Goal: Transaction & Acquisition: Obtain resource

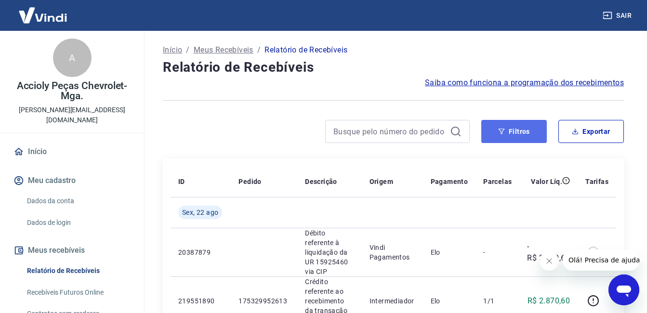
click at [511, 134] on button "Filtros" at bounding box center [514, 131] width 66 height 23
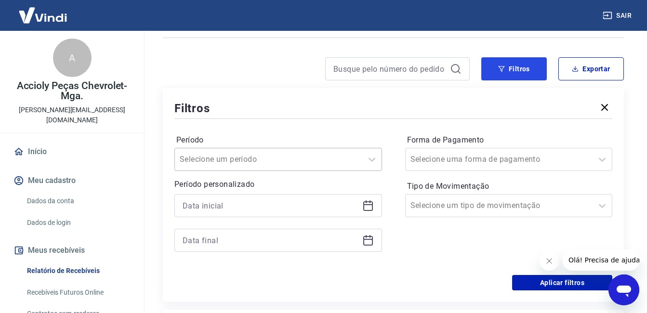
scroll to position [80, 0]
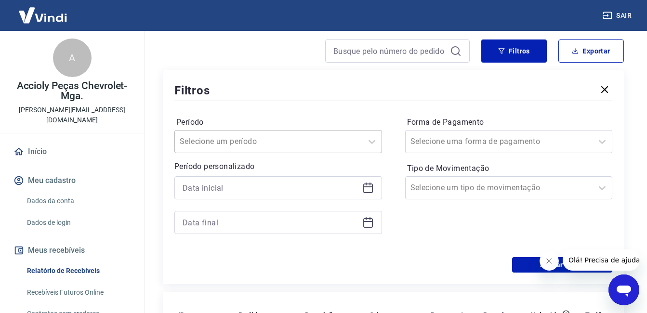
click at [277, 136] on div at bounding box center [269, 141] width 178 height 13
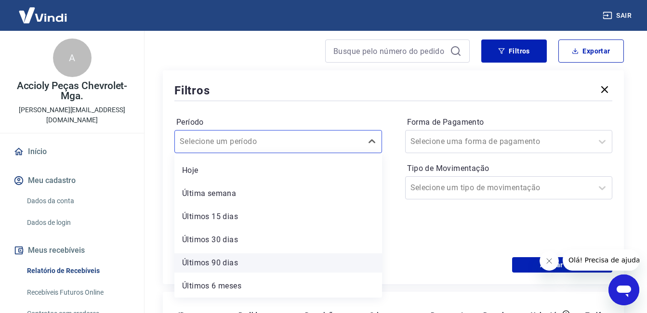
scroll to position [0, 0]
click at [242, 261] on div "Últimos 30 dias" at bounding box center [278, 260] width 208 height 19
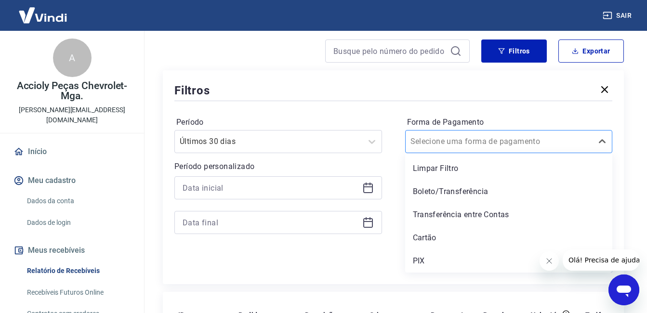
click at [463, 145] on input "Forma de Pagamento" at bounding box center [458, 142] width 97 height 12
click at [479, 238] on div "Cartão" at bounding box center [509, 237] width 208 height 19
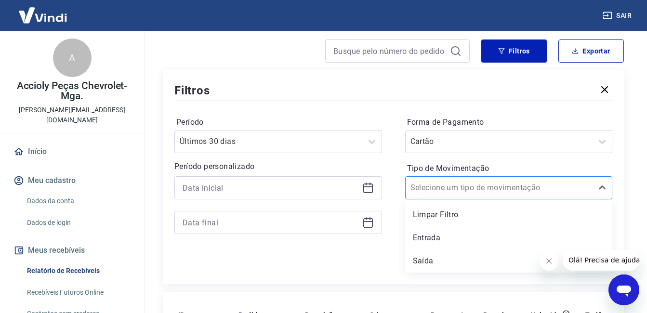
click at [491, 183] on input "Tipo de Movimentação" at bounding box center [458, 188] width 97 height 12
click at [442, 242] on div "Entrada" at bounding box center [509, 237] width 208 height 19
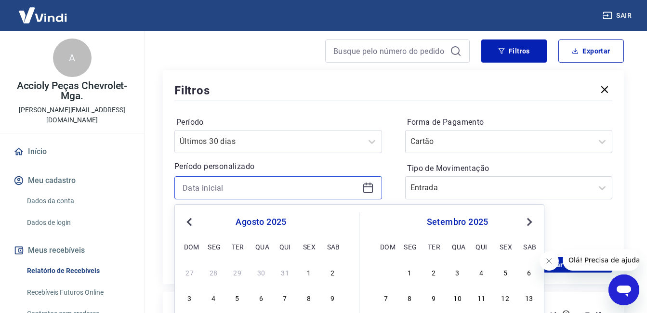
click at [252, 194] on input at bounding box center [271, 188] width 176 height 14
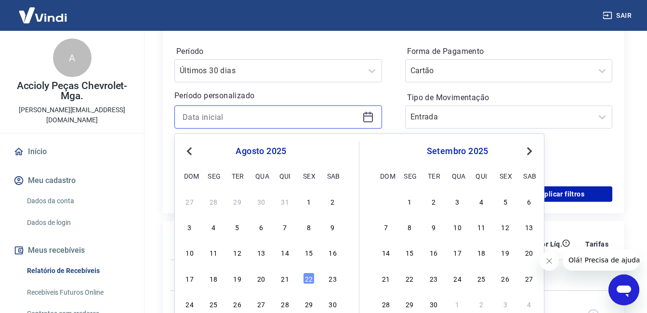
scroll to position [177, 0]
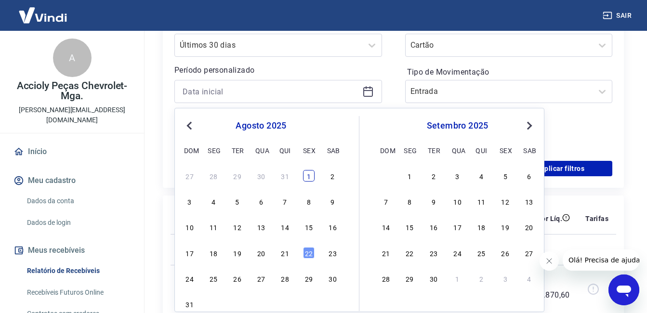
click at [309, 174] on div "1" at bounding box center [309, 176] width 12 height 12
type input "[DATE]"
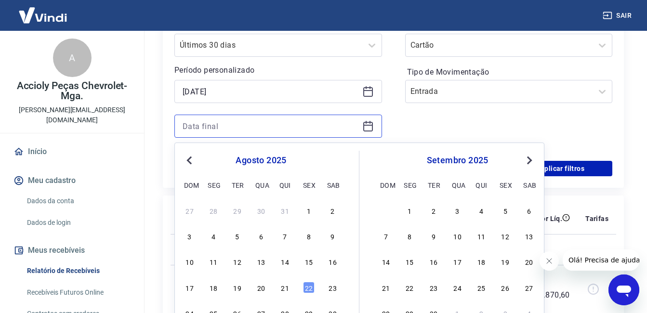
click at [316, 127] on input at bounding box center [271, 126] width 176 height 14
click at [263, 288] on div "20" at bounding box center [261, 288] width 12 height 12
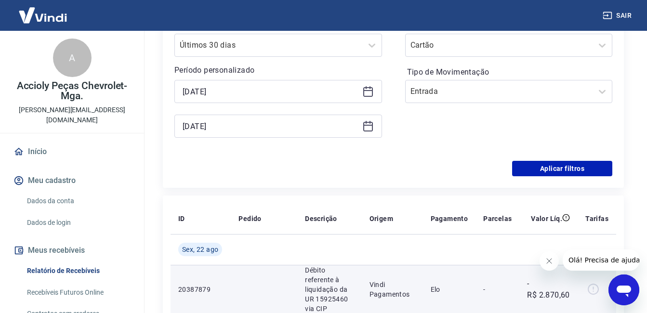
type input "[DATE]"
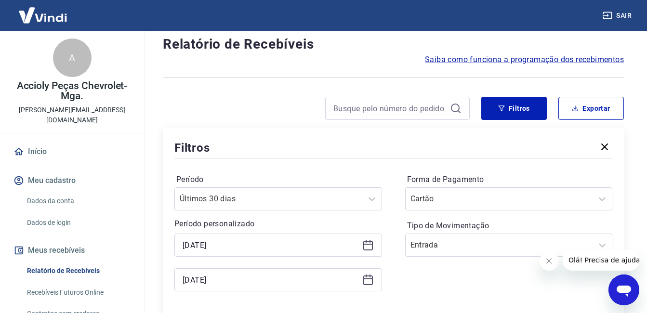
scroll to position [16, 0]
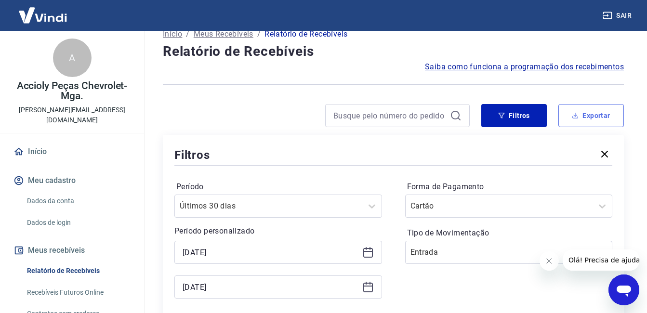
click at [593, 107] on button "Exportar" at bounding box center [591, 115] width 66 height 23
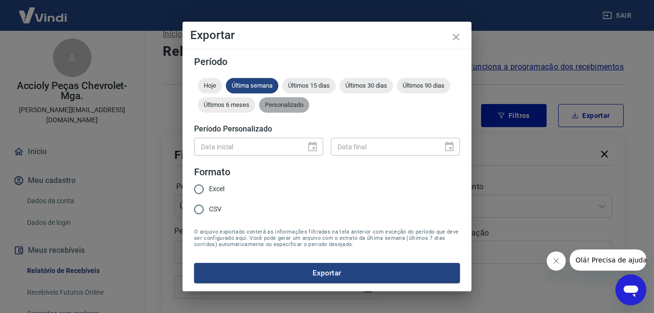
click at [265, 108] on span "Personalizado" at bounding box center [284, 104] width 50 height 7
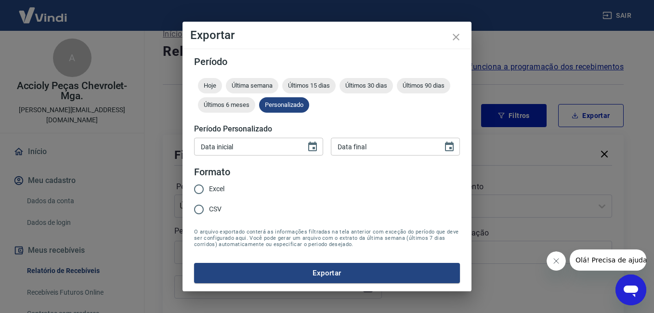
type input "DD/MM/YYYY"
click at [280, 150] on input "DD/MM/YYYY" at bounding box center [246, 147] width 105 height 18
click at [305, 143] on button "Choose date" at bounding box center [312, 146] width 19 height 19
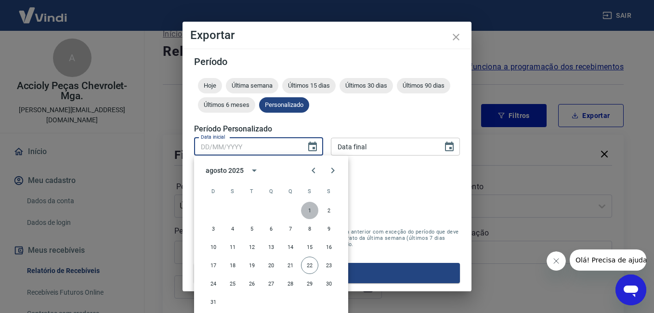
click at [310, 206] on button "1" at bounding box center [309, 210] width 17 height 17
type input "[DATE]"
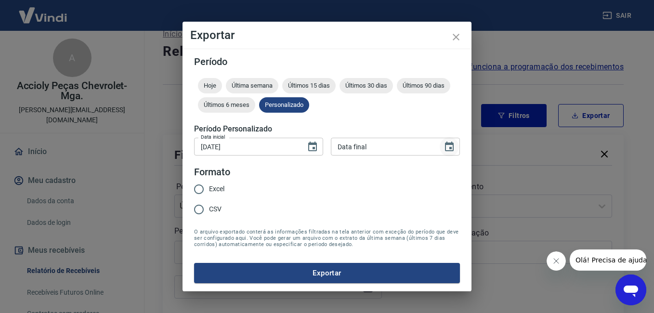
click at [454, 145] on icon "Choose date" at bounding box center [450, 147] width 12 height 12
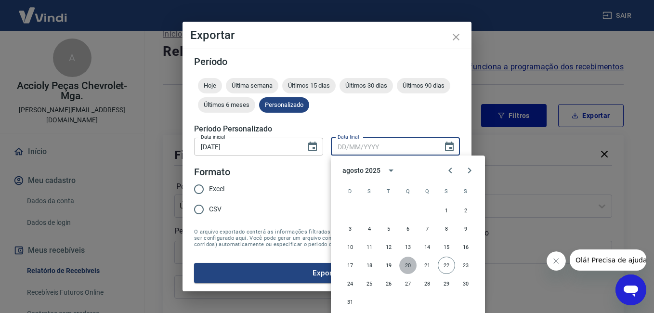
click at [402, 266] on button "20" at bounding box center [407, 265] width 17 height 17
type input "[DATE]"
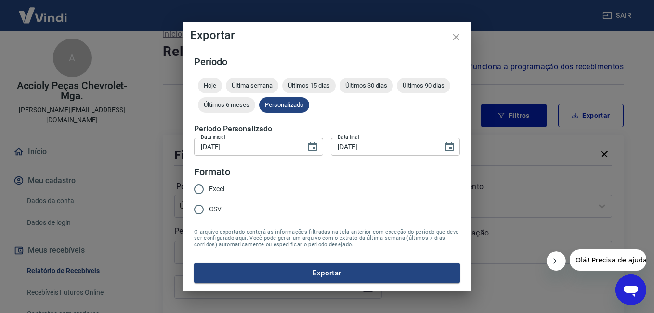
click at [211, 191] on span "Excel" at bounding box center [216, 189] width 15 height 10
click at [209, 191] on input "Excel" at bounding box center [199, 189] width 20 height 20
radio input "true"
click at [256, 273] on button "Exportar" at bounding box center [327, 273] width 266 height 20
